Goal: Information Seeking & Learning: Find specific fact

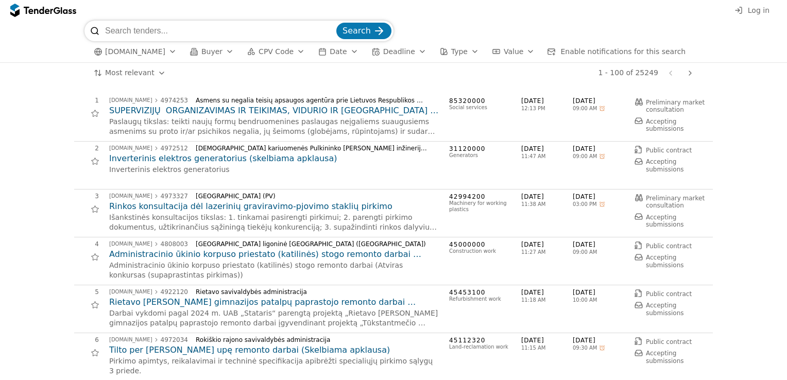
click at [155, 28] on input "search" at bounding box center [219, 31] width 229 height 21
paste input "218"
click at [144, 33] on input "218" at bounding box center [219, 31] width 229 height 21
type input "2"
type input "lentines"
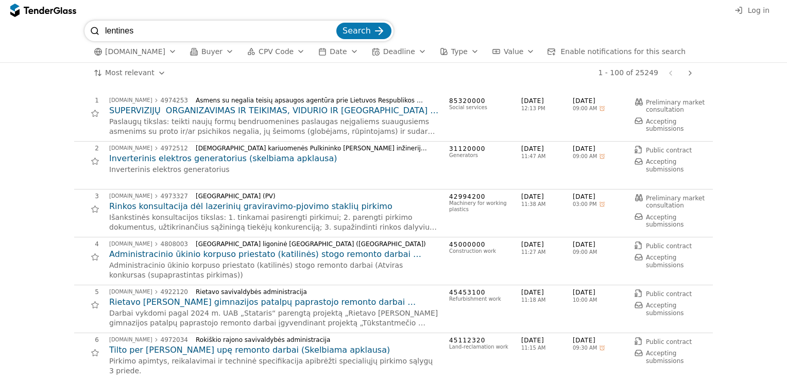
click at [359, 31] on span "Search" at bounding box center [357, 31] width 28 height 10
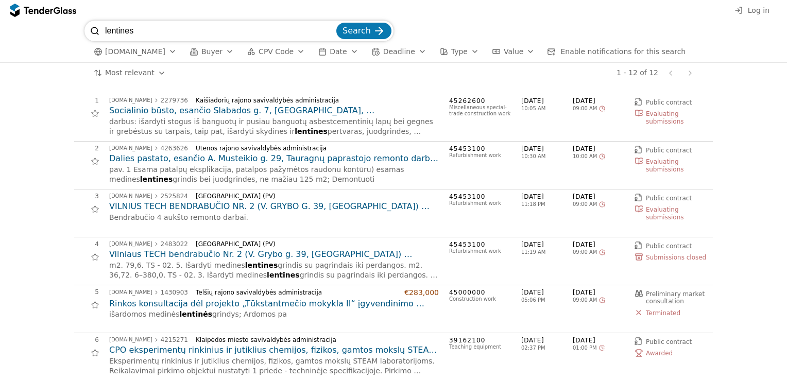
drag, startPoint x: 176, startPoint y: 32, endPoint x: 111, endPoint y: 32, distance: 64.9
click at [125, 31] on input "lentines" at bounding box center [219, 31] width 229 height 21
type input "l"
paste input "Lentinės k. 11"
type input "Lentinės k. 11"
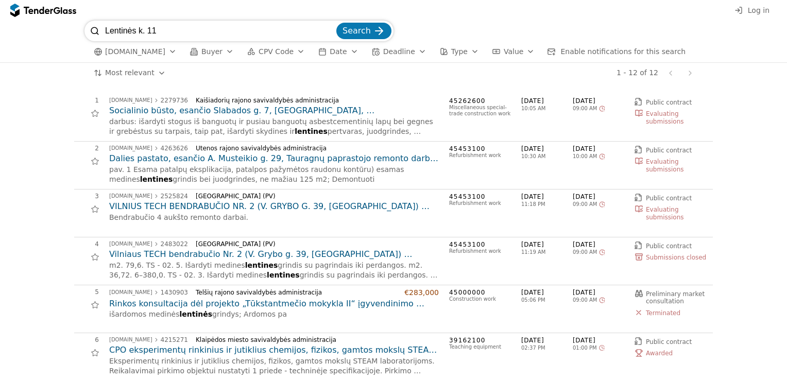
click at [352, 32] on span "Search" at bounding box center [357, 31] width 28 height 10
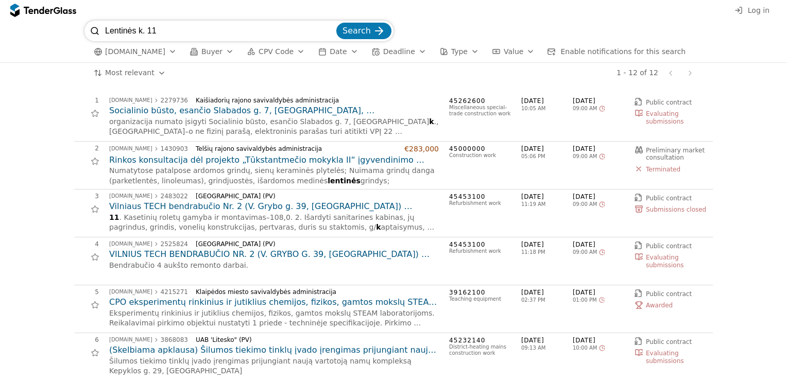
click at [217, 55] on div "button" at bounding box center [229, 51] width 29 height 27
click at [215, 52] on div "button" at bounding box center [229, 51] width 29 height 27
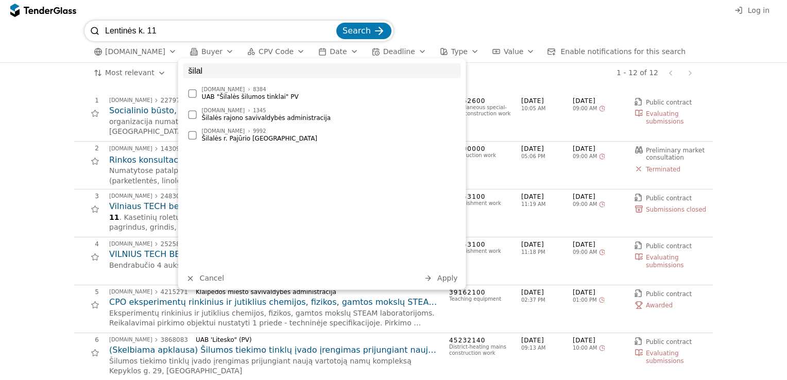
type input "šilal"
click at [449, 71] on input "šilal" at bounding box center [322, 70] width 278 height 15
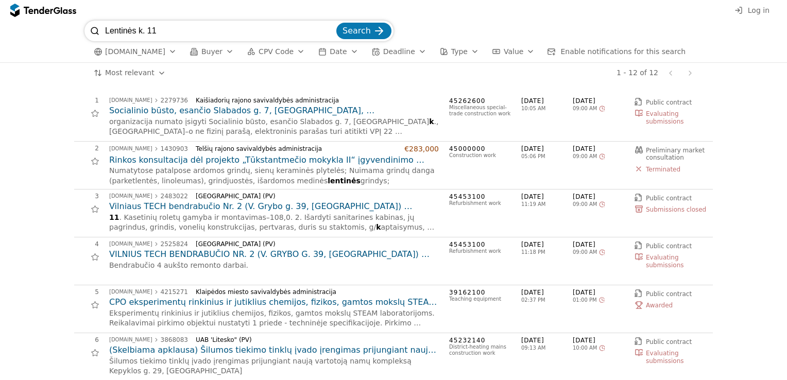
click at [169, 38] on input "Lentinės k. 11" at bounding box center [219, 31] width 229 height 21
click at [146, 30] on input "Lentinės k. 11" at bounding box center [219, 31] width 229 height 21
type input "Lentinės 11"
click at [368, 33] on span "Search" at bounding box center [357, 31] width 28 height 10
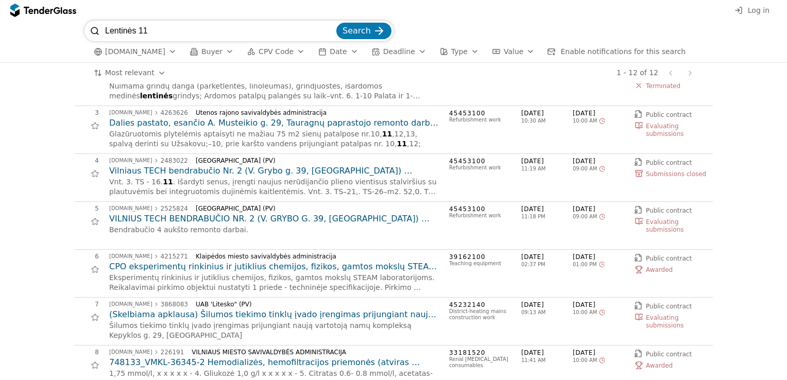
scroll to position [75, 0]
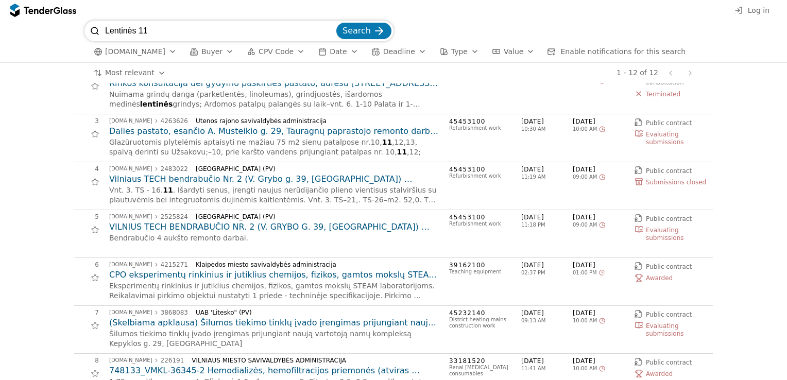
click at [162, 27] on input "Lentinės 11" at bounding box center [219, 31] width 229 height 21
type input "L"
paste input "valymo įrenginių plėtra, adresu Lentinės"
type input "valymo įrenginių plėtra, adresu Lentinės"
click at [363, 30] on span "Search" at bounding box center [357, 31] width 28 height 10
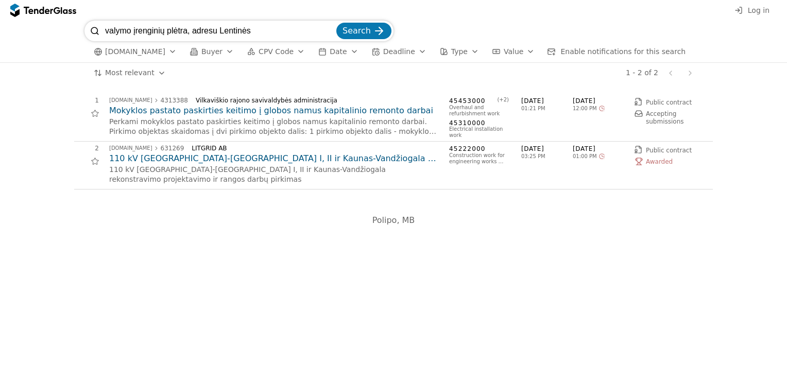
click at [257, 30] on input "valymo įrenginių plėtra, adresu Lentinės" at bounding box center [219, 31] width 229 height 21
type input "valymo įrenginių"
click at [364, 34] on span "Search" at bounding box center [357, 31] width 28 height 10
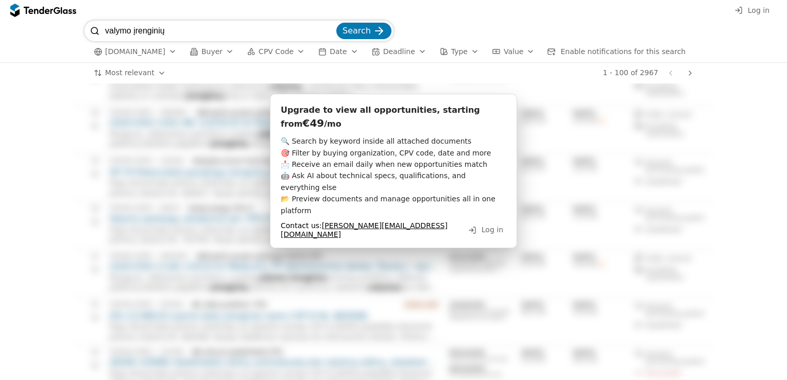
scroll to position [825, 0]
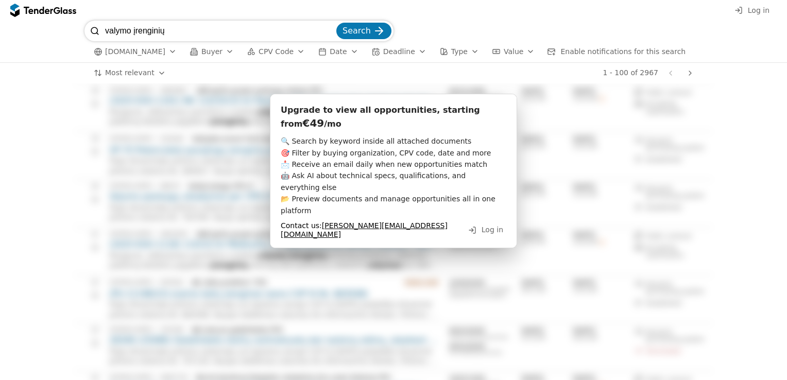
click at [334, 32] on input "valymo įrenginių" at bounding box center [219, 31] width 229 height 21
click at [352, 33] on span "Search" at bounding box center [357, 31] width 28 height 10
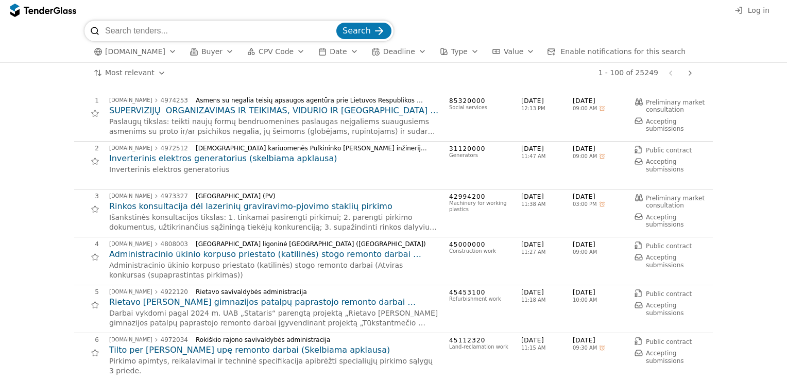
click at [133, 99] on div "[DOMAIN_NAME]" at bounding box center [130, 100] width 43 height 5
